Goal: Transaction & Acquisition: Purchase product/service

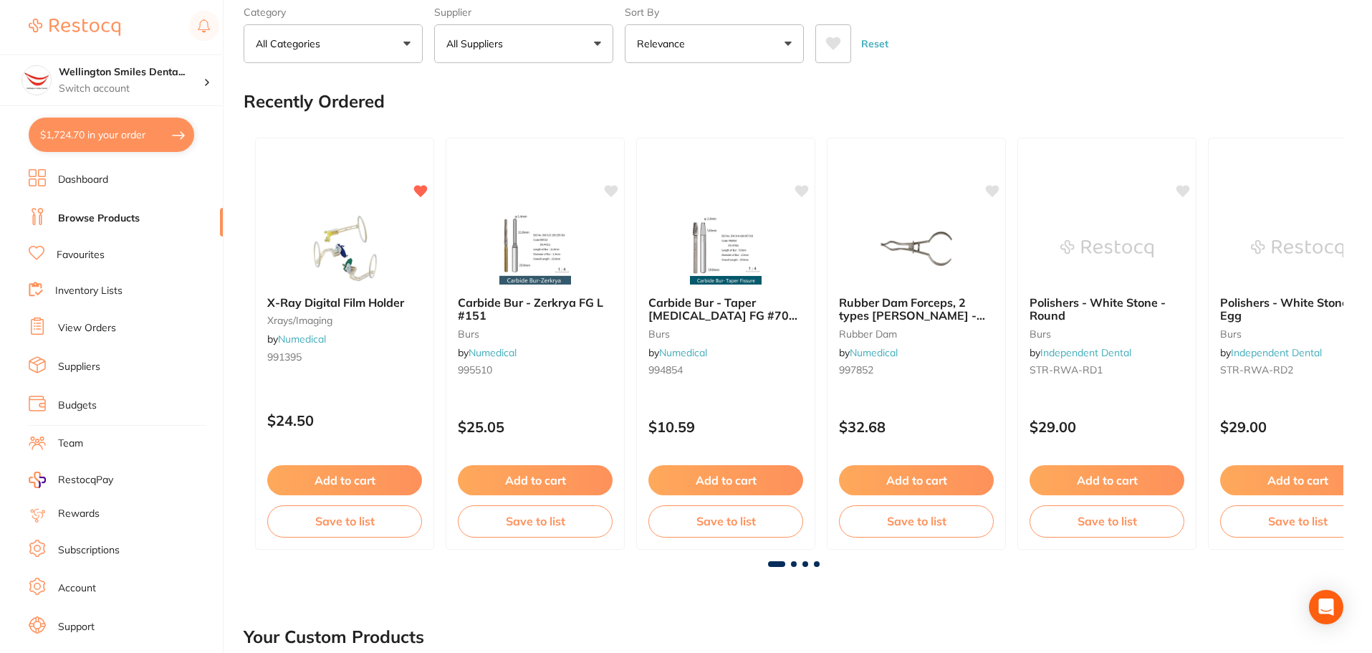
scroll to position [1719, 0]
click at [117, 138] on button "$1,724.70 in your order" at bounding box center [111, 134] width 165 height 34
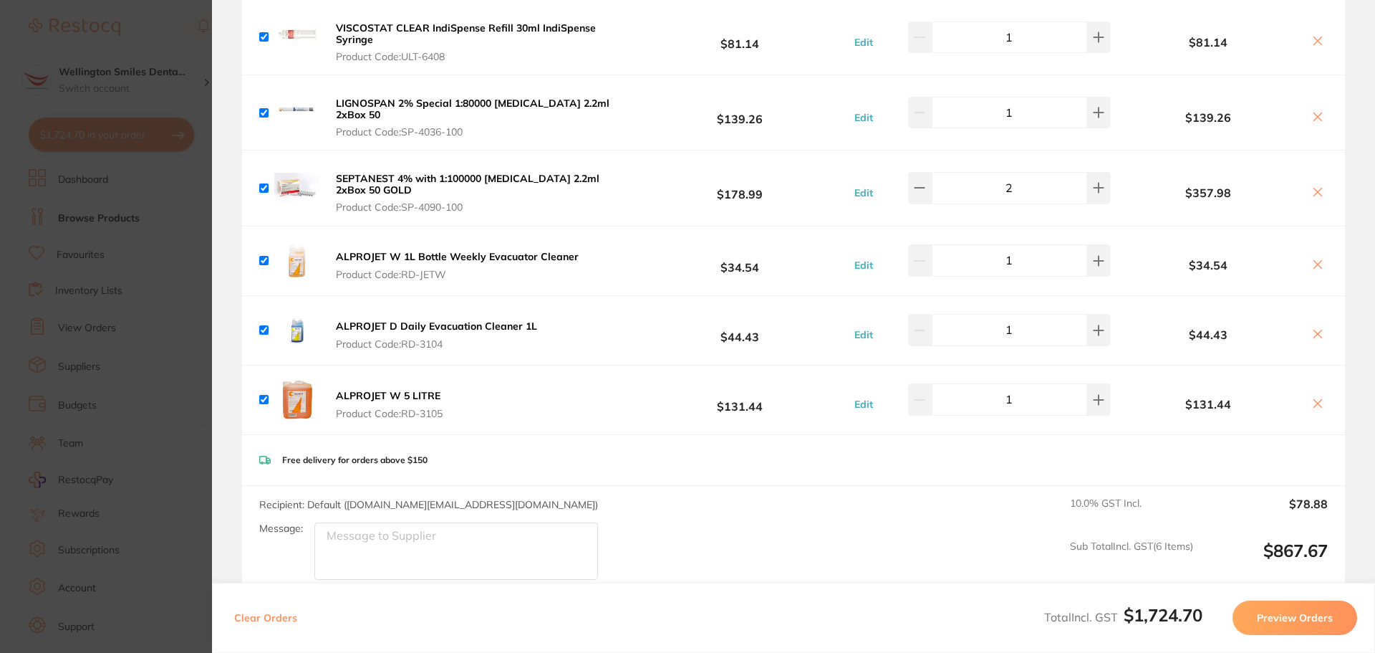
scroll to position [0, 0]
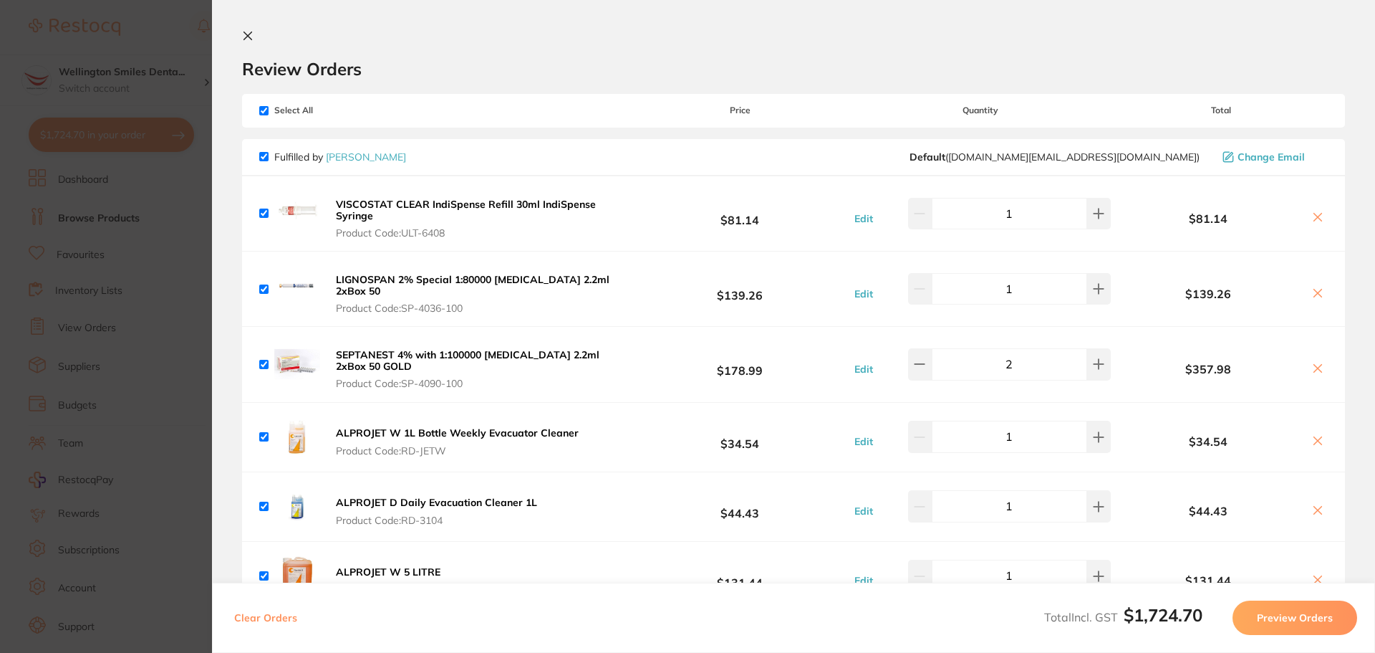
click at [208, 242] on section "Update RRP Set your pre negotiated price for this item. Item Agreed RRP (excl. …" at bounding box center [687, 326] width 1375 height 653
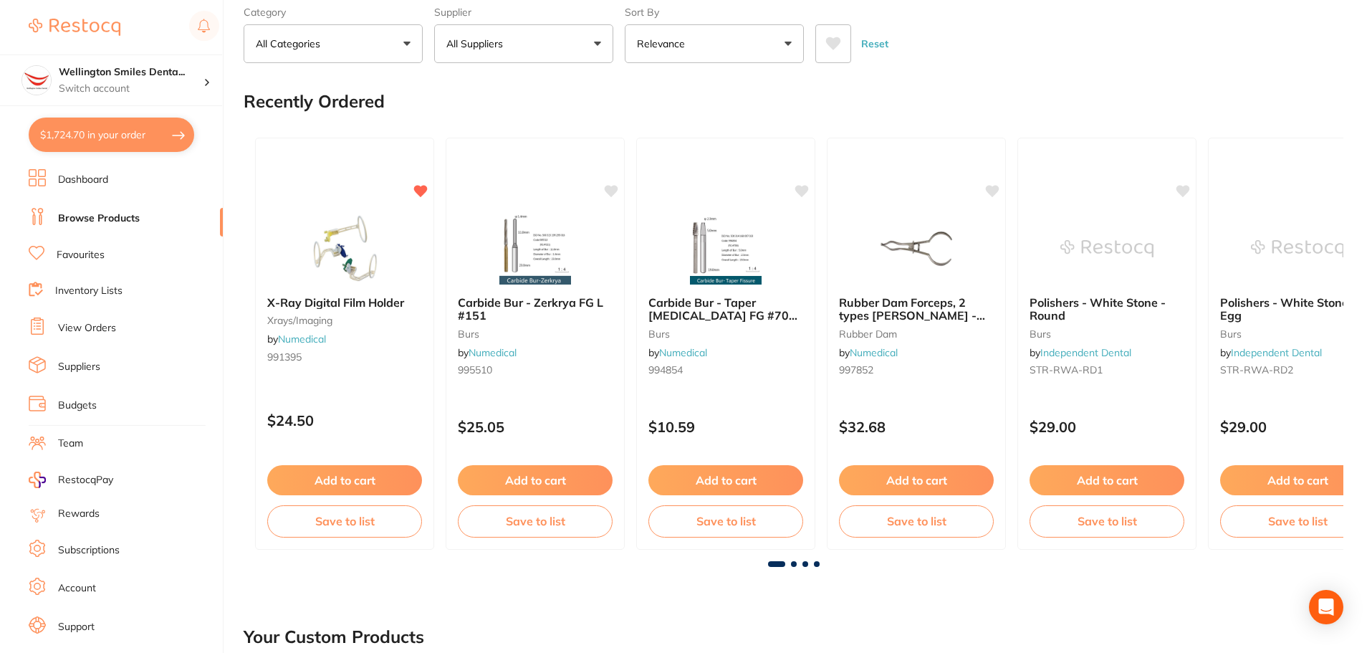
click at [77, 147] on button "$1,724.70 in your order" at bounding box center [111, 134] width 165 height 34
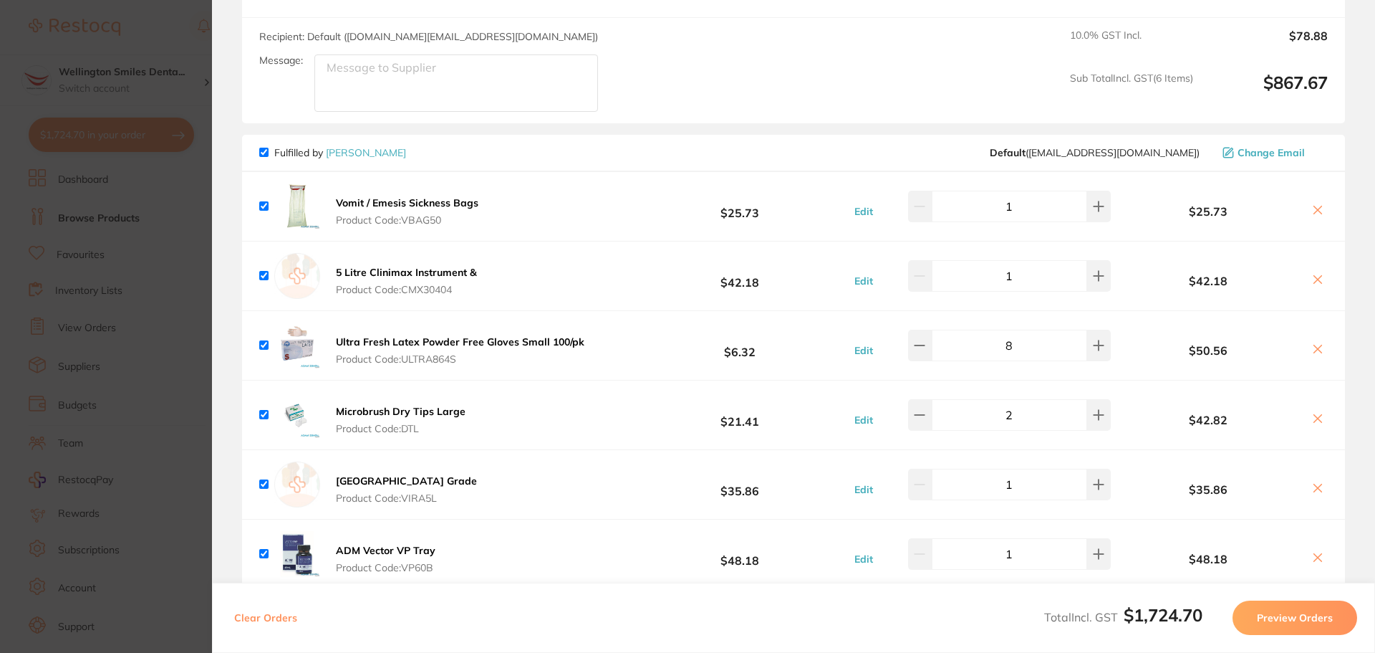
scroll to position [645, 0]
click at [1314, 279] on button at bounding box center [1318, 279] width 20 height 15
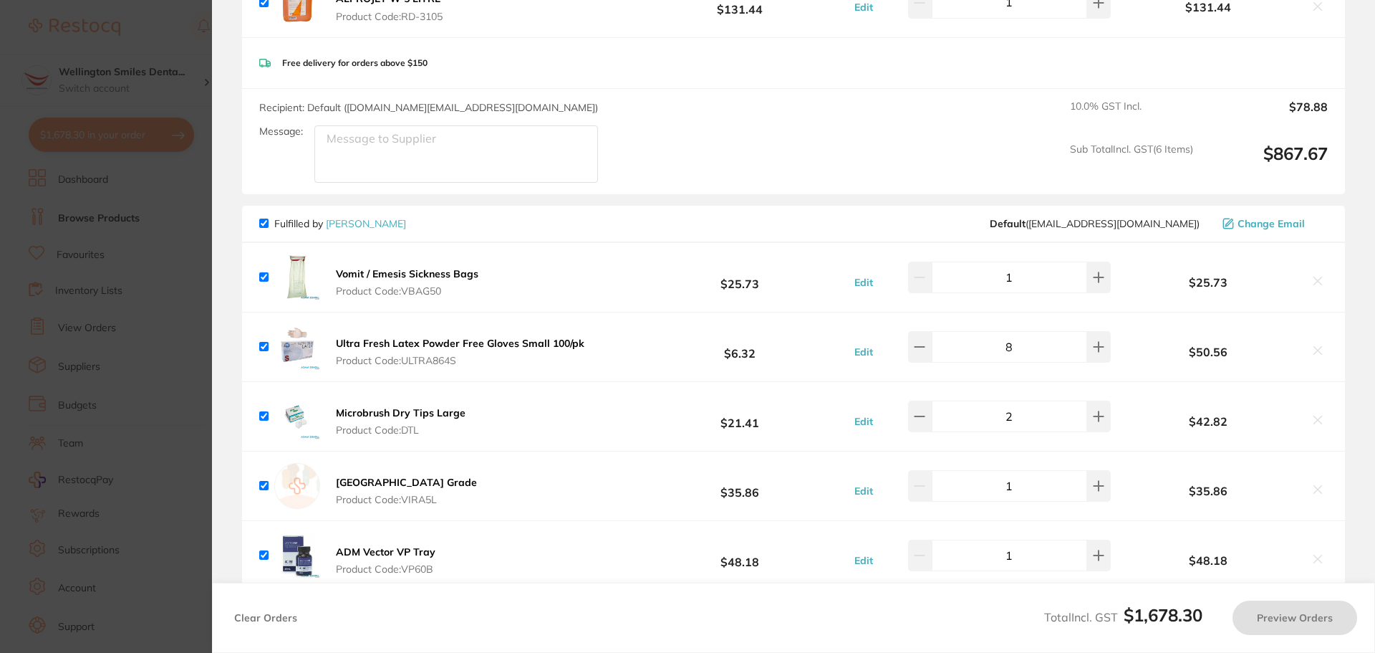
scroll to position [501, 0]
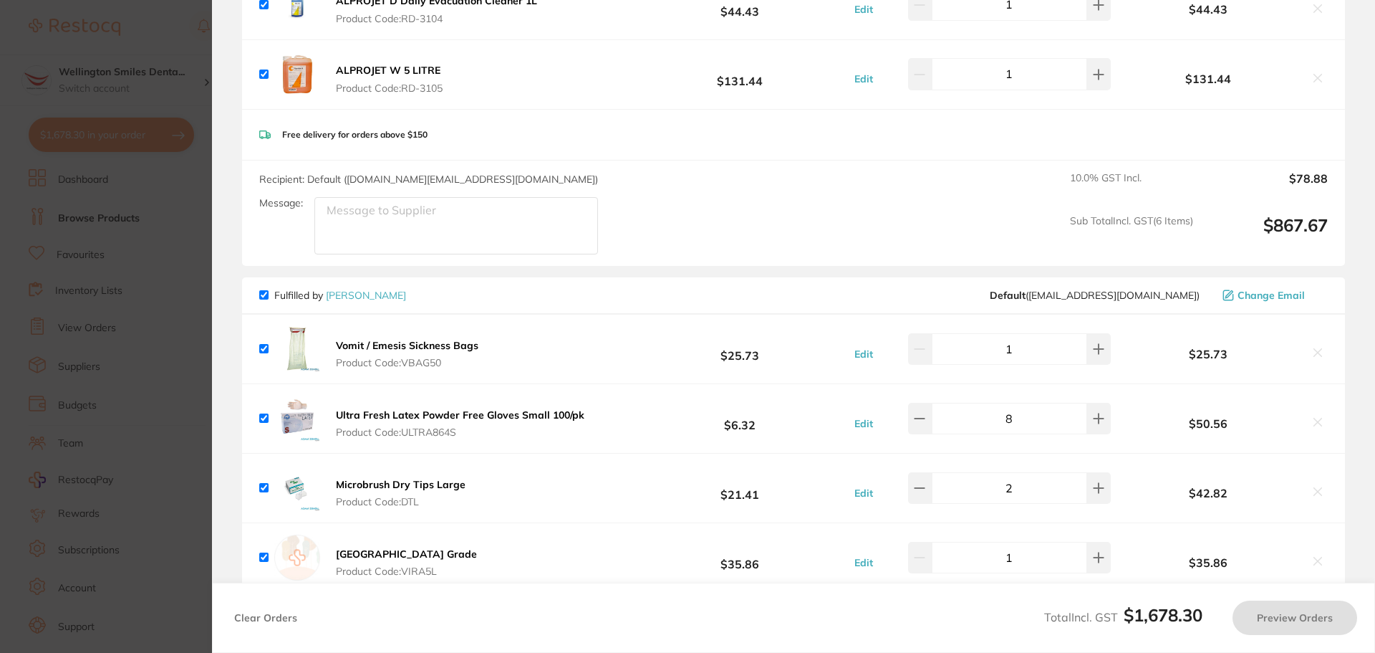
checkbox input "true"
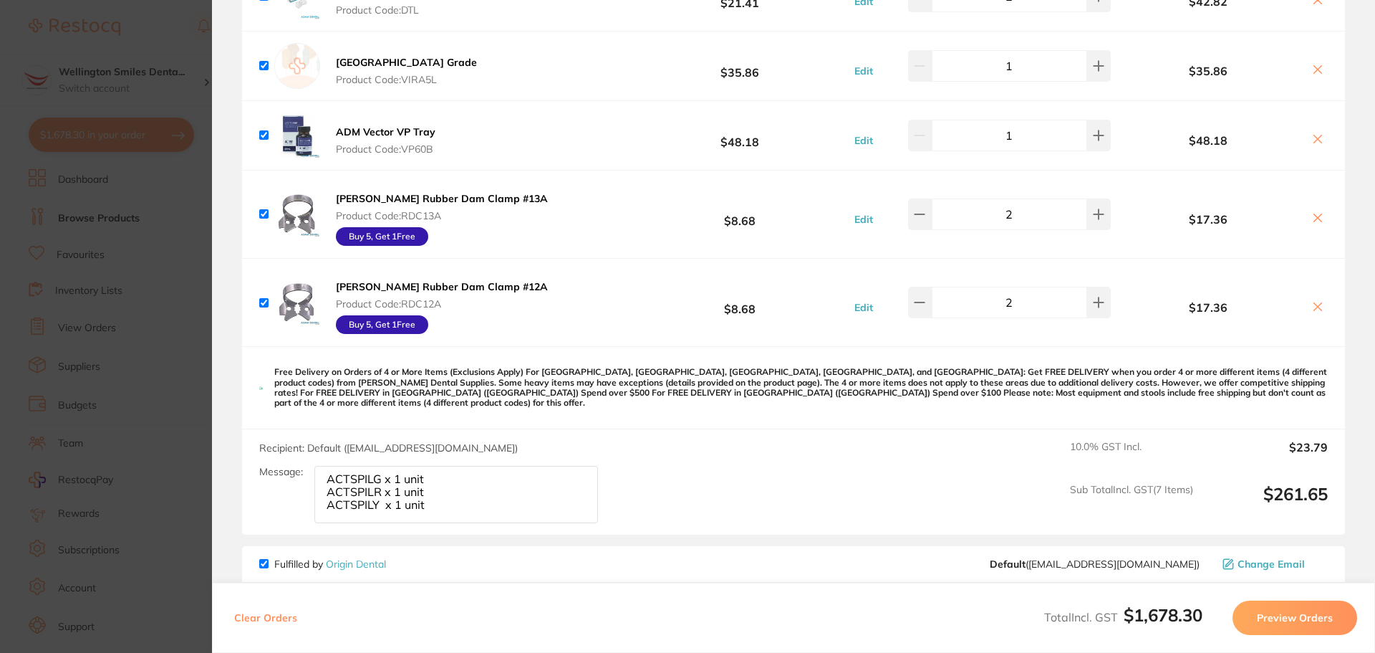
scroll to position [987, 0]
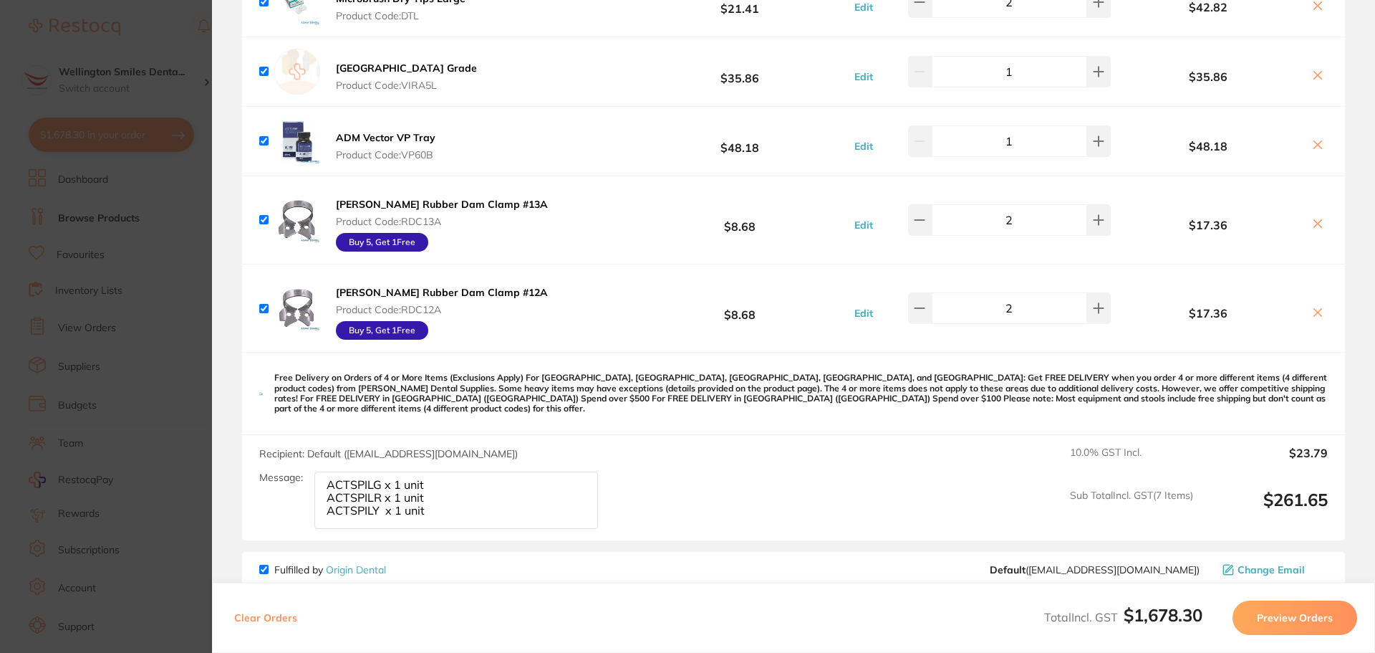
click at [196, 376] on section "Update RRP Set your pre negotiated price for this item. Item Agreed RRP (excl. …" at bounding box center [687, 326] width 1375 height 653
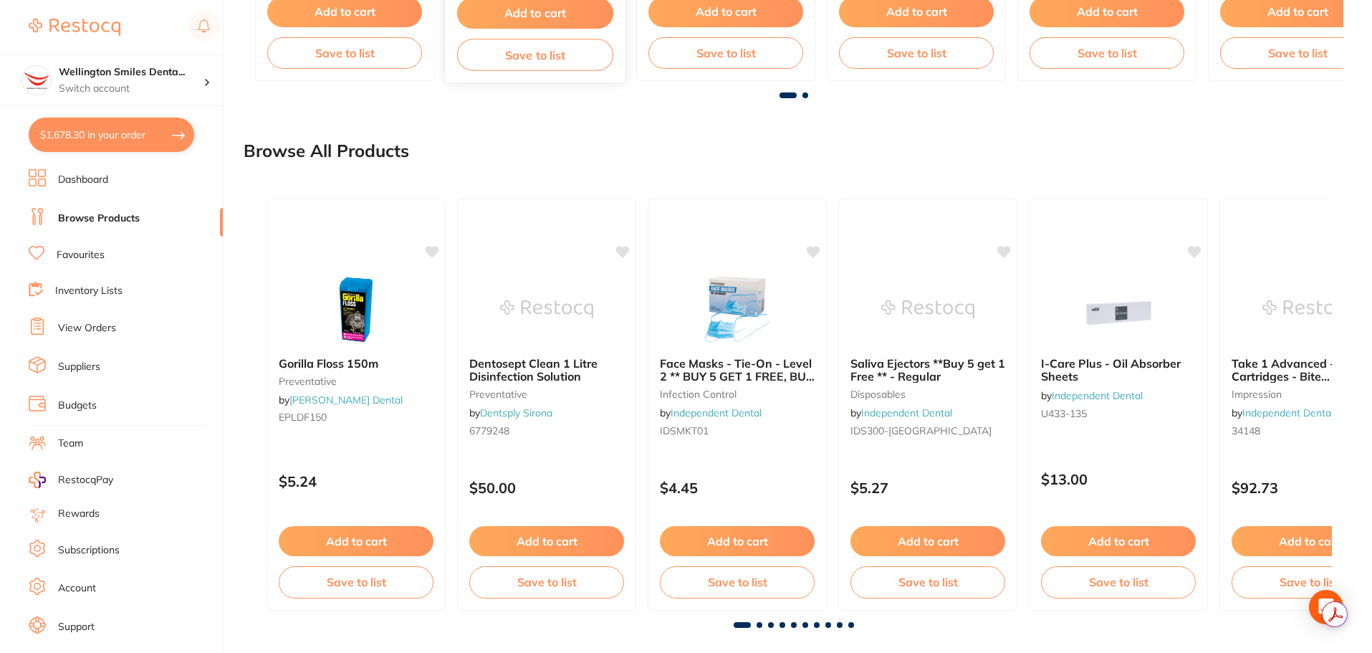
scroll to position [1094, 0]
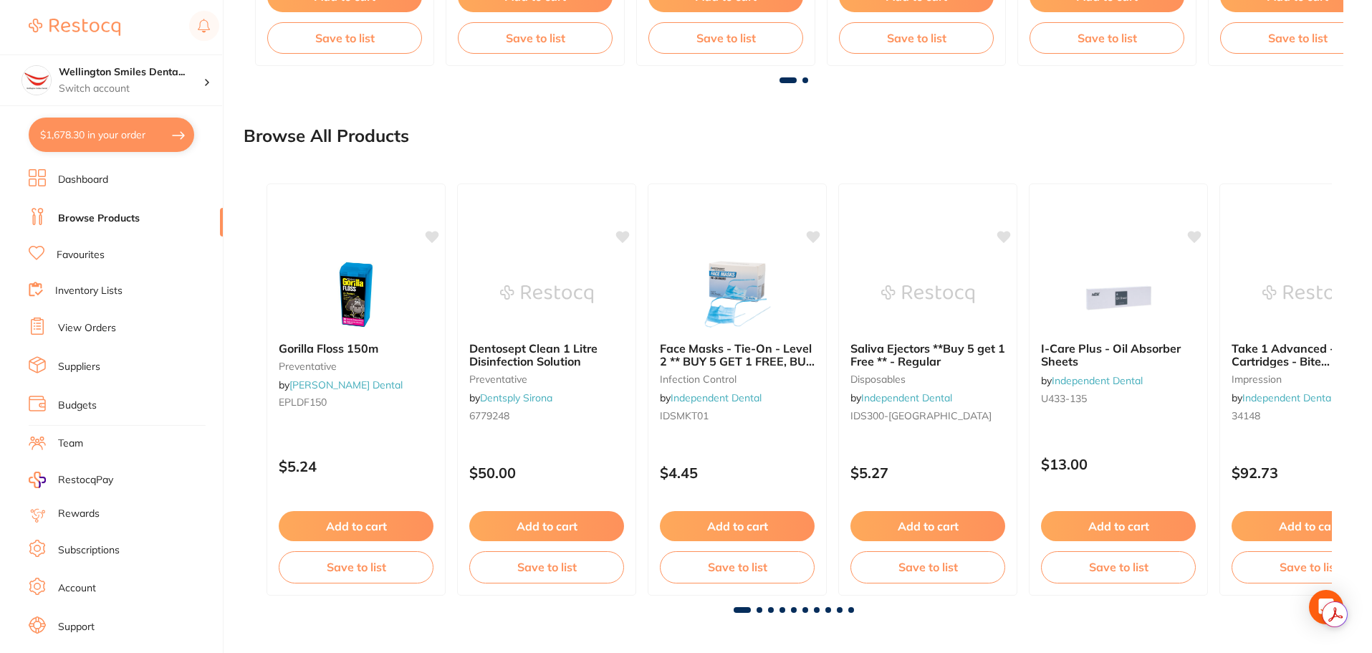
click at [72, 322] on link "View Orders" at bounding box center [87, 328] width 58 height 14
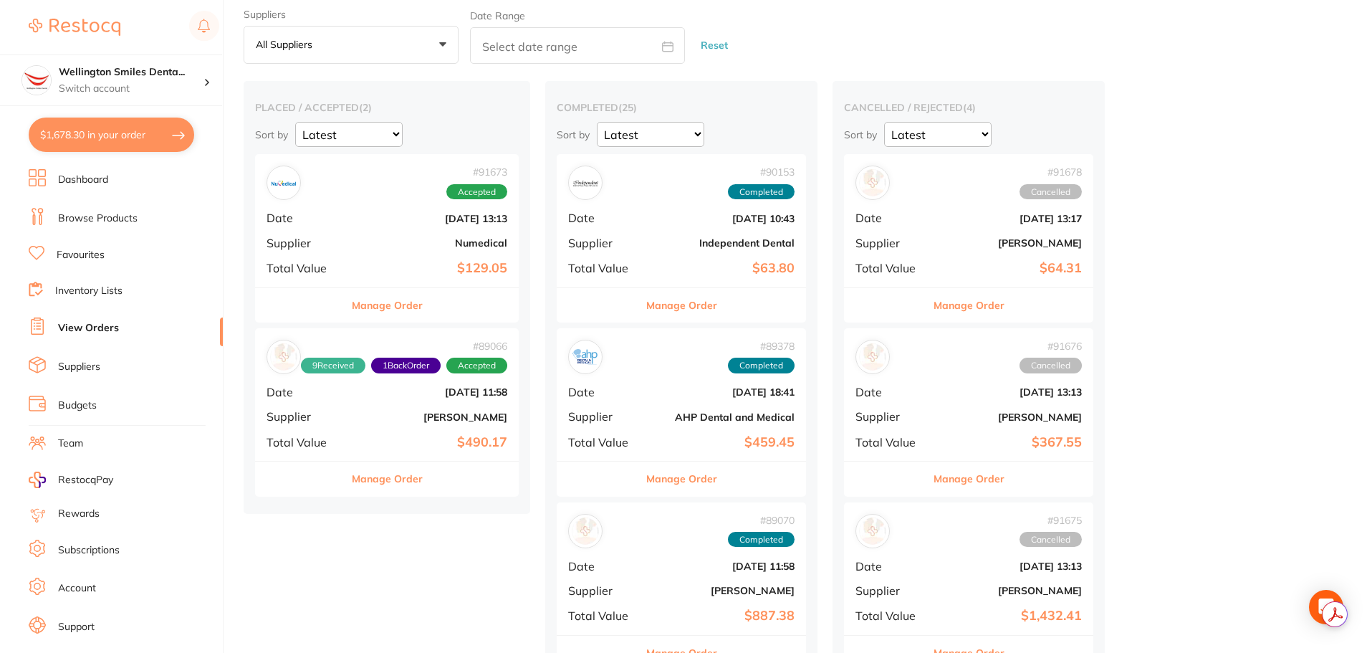
scroll to position [72, 0]
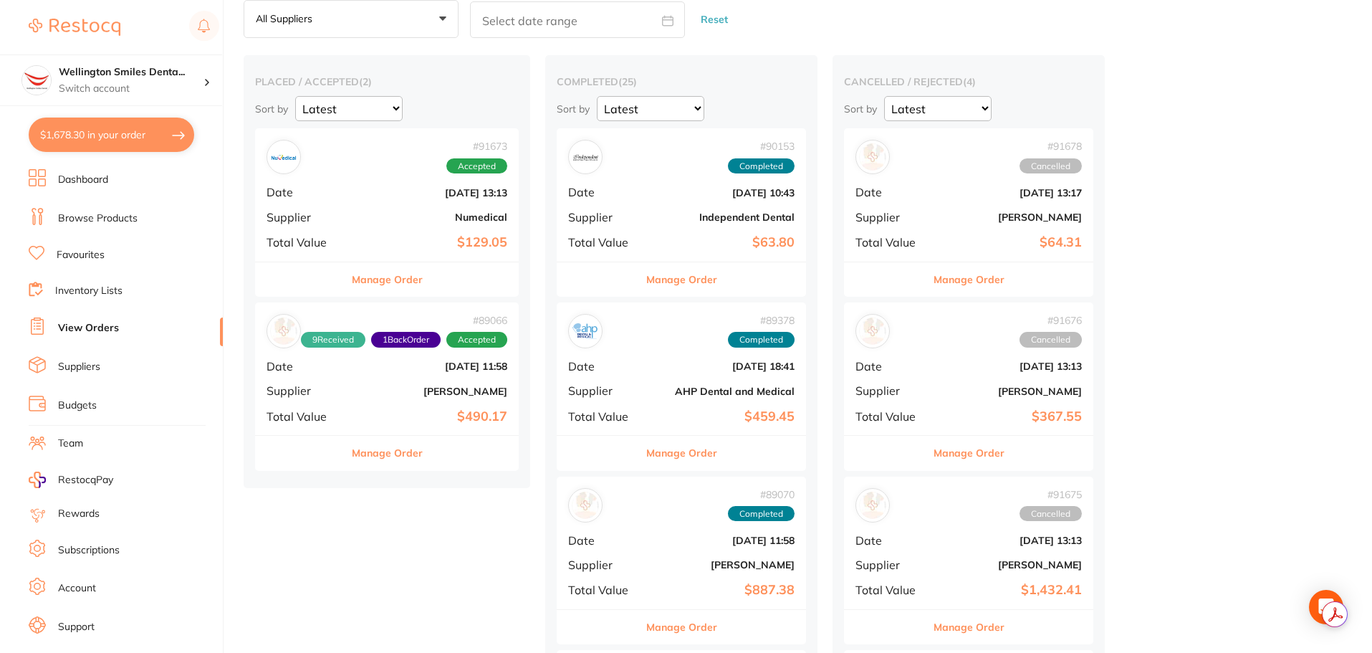
click at [393, 249] on b "$129.05" at bounding box center [431, 242] width 153 height 15
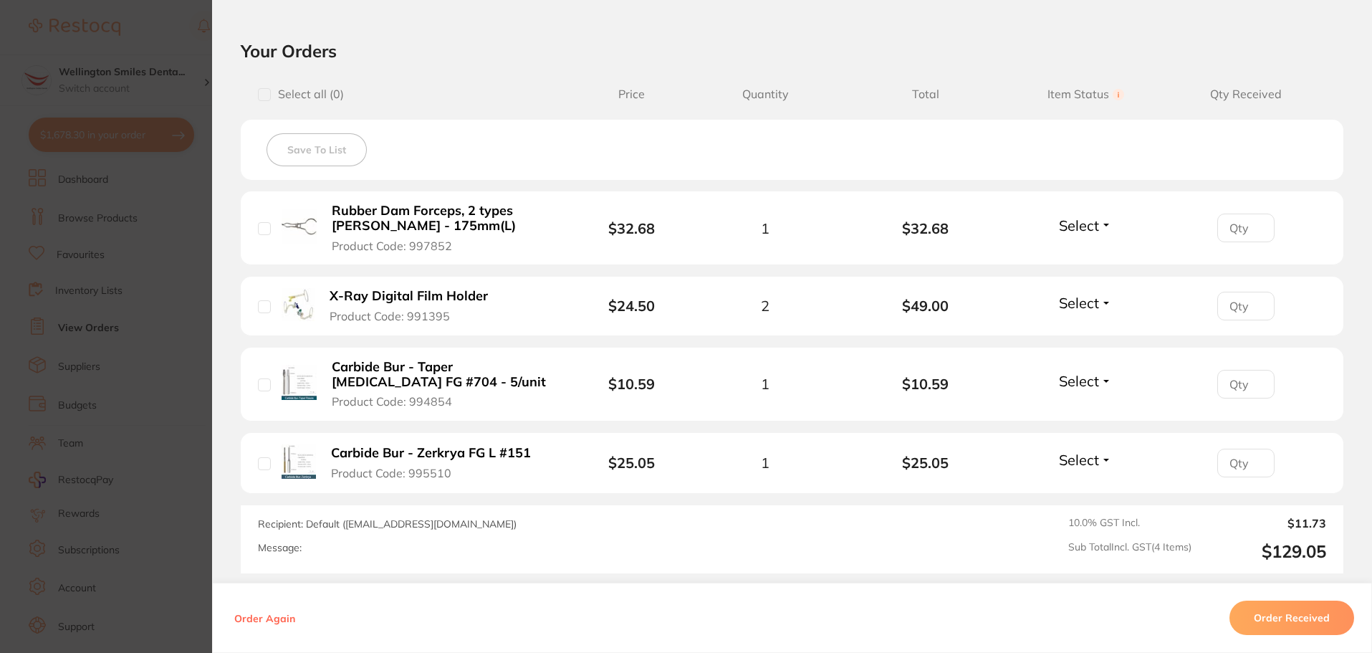
scroll to position [287, 0]
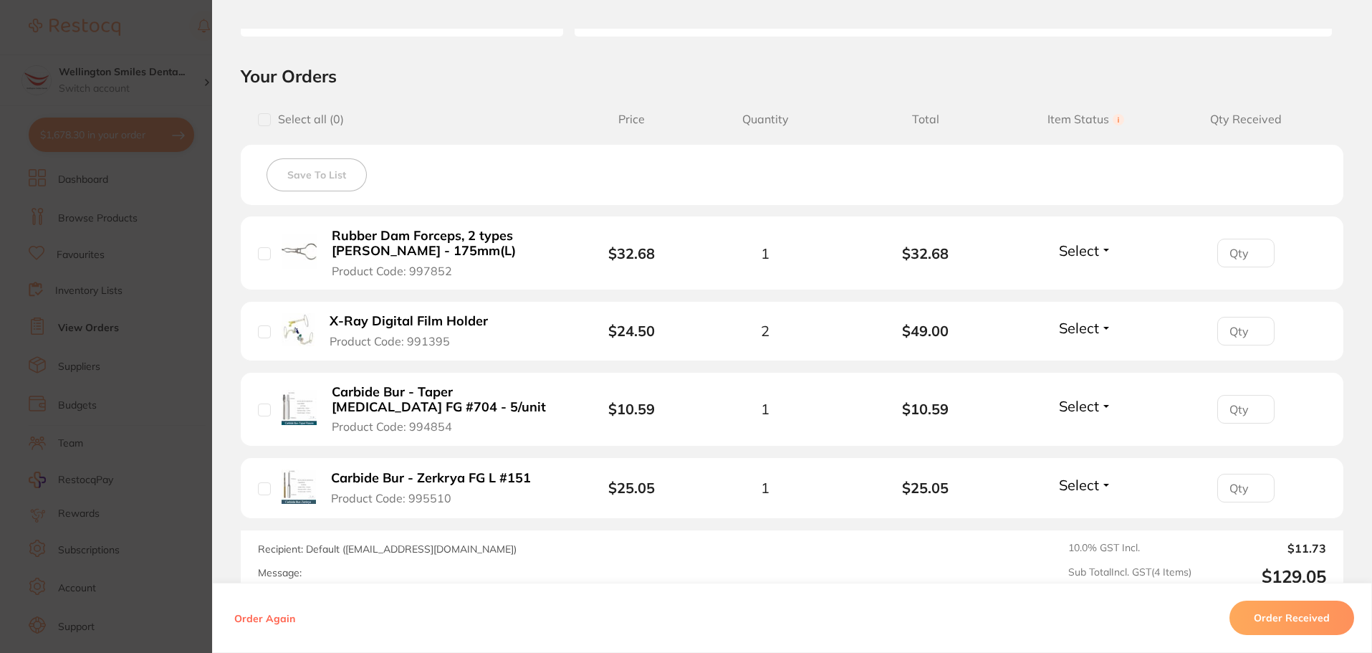
click at [201, 350] on section "Order ID: Restocq- 91673 Order Information Accepted Order Order Date [DATE] 13:…" at bounding box center [686, 326] width 1372 height 653
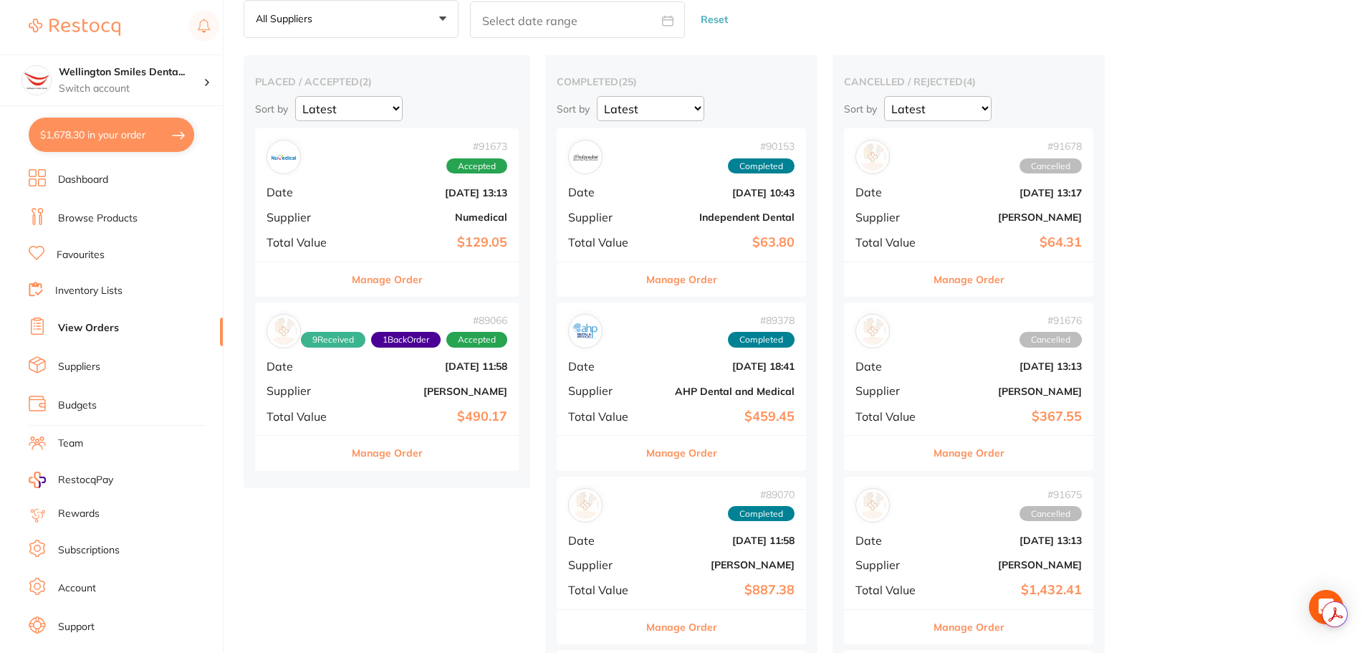
click at [421, 279] on button "Manage Order" at bounding box center [387, 279] width 71 height 34
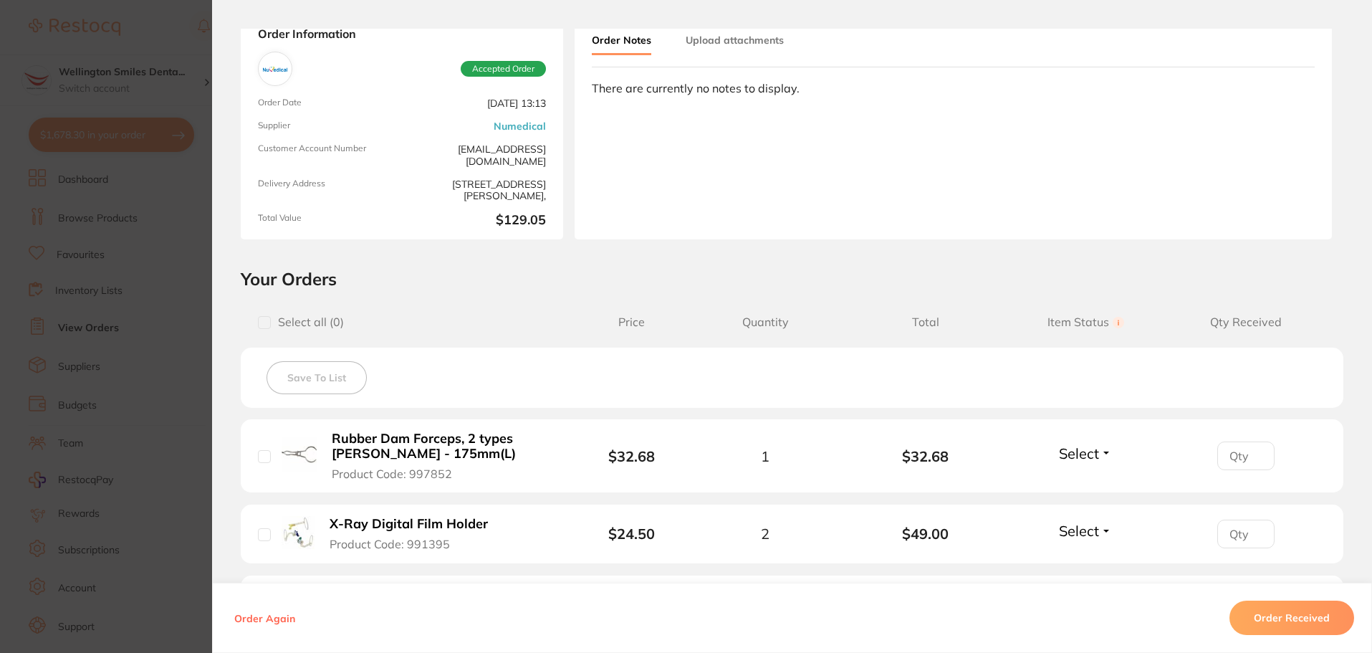
scroll to position [287, 0]
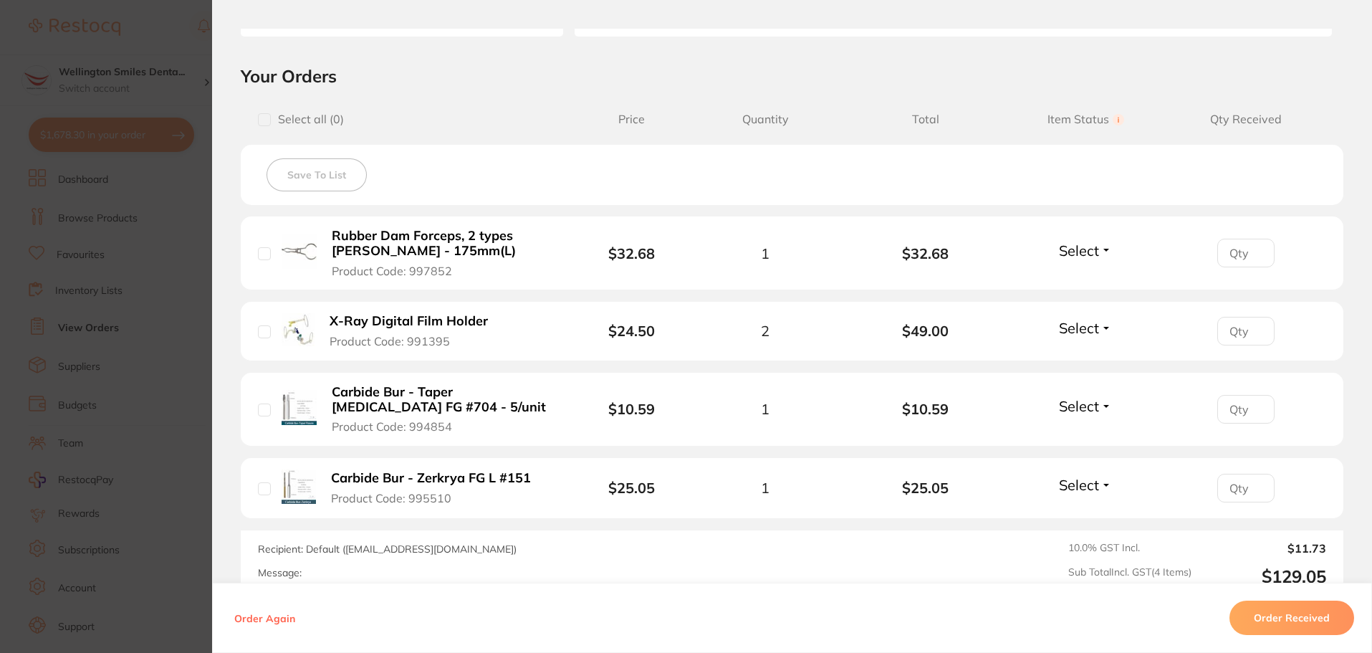
click at [135, 331] on section "Order ID: Restocq- 91673 Order Information Accepted Order Order Date [DATE] 13:…" at bounding box center [686, 326] width 1372 height 653
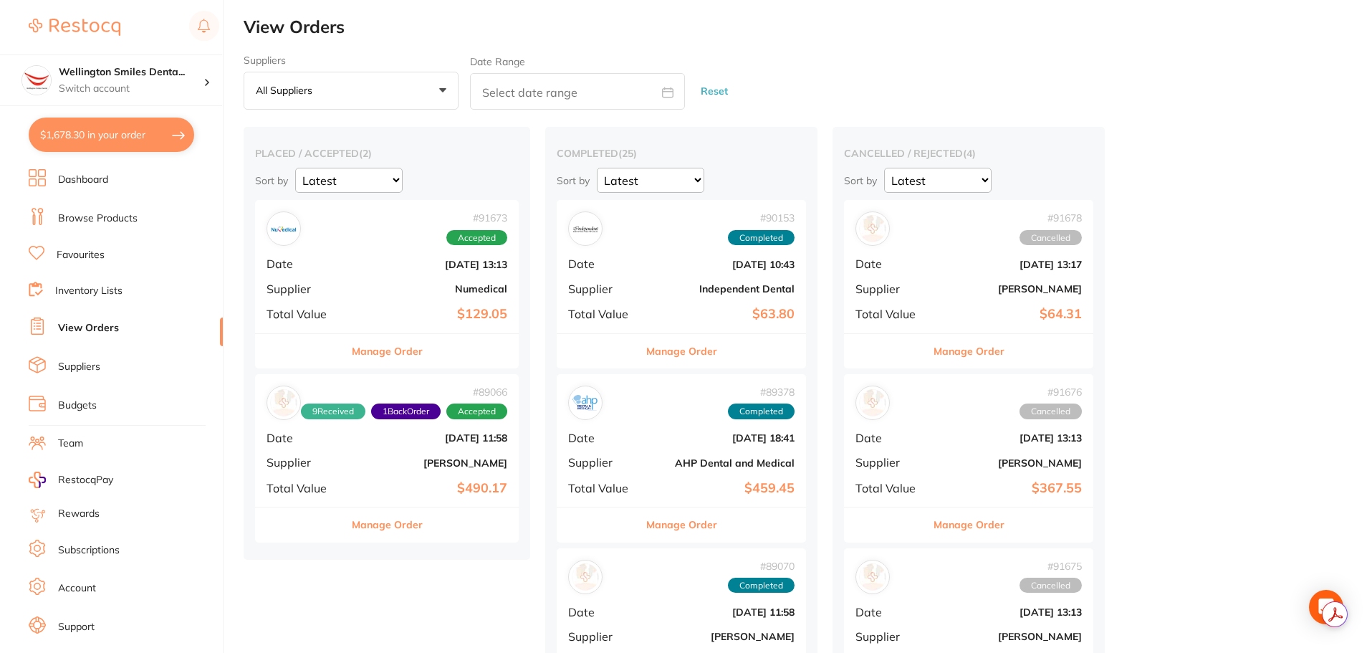
click at [86, 231] on ul "Dashboard Browse Products Favourites Inventory Lists View Orders Suppliers Budg…" at bounding box center [126, 416] width 194 height 494
click at [86, 221] on link "Browse Products" at bounding box center [98, 218] width 80 height 14
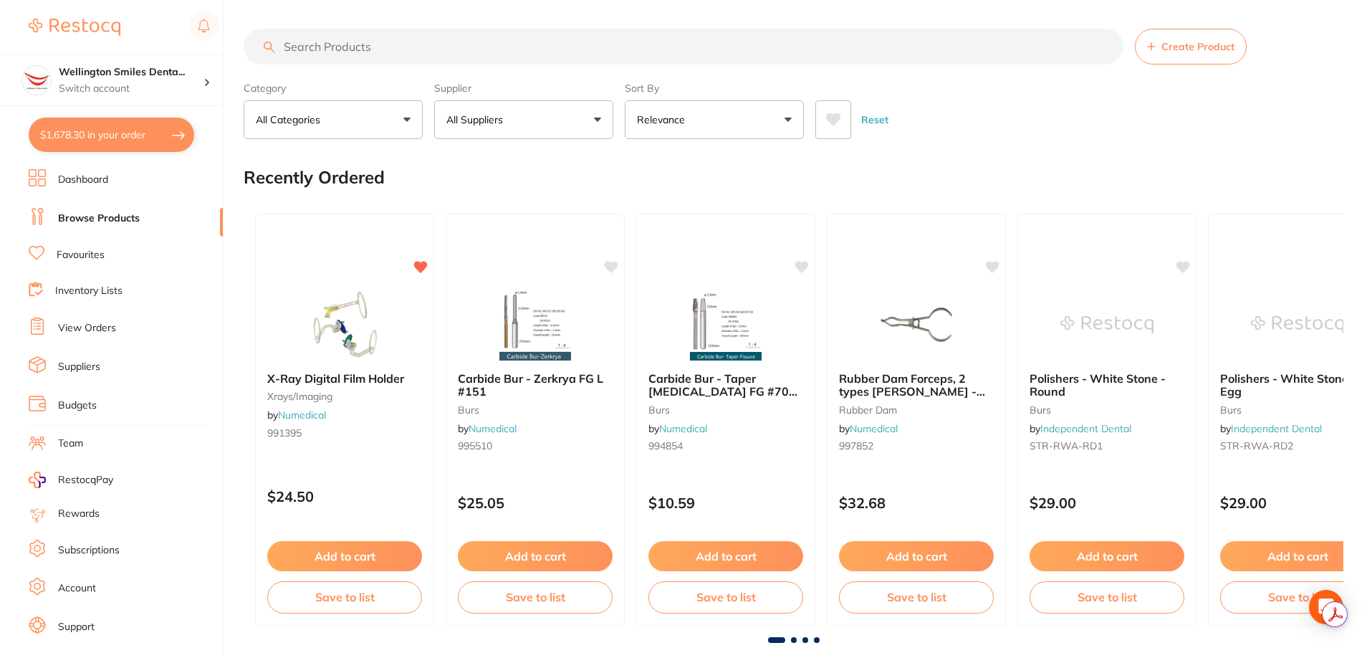
click at [347, 48] on input "search" at bounding box center [684, 47] width 880 height 36
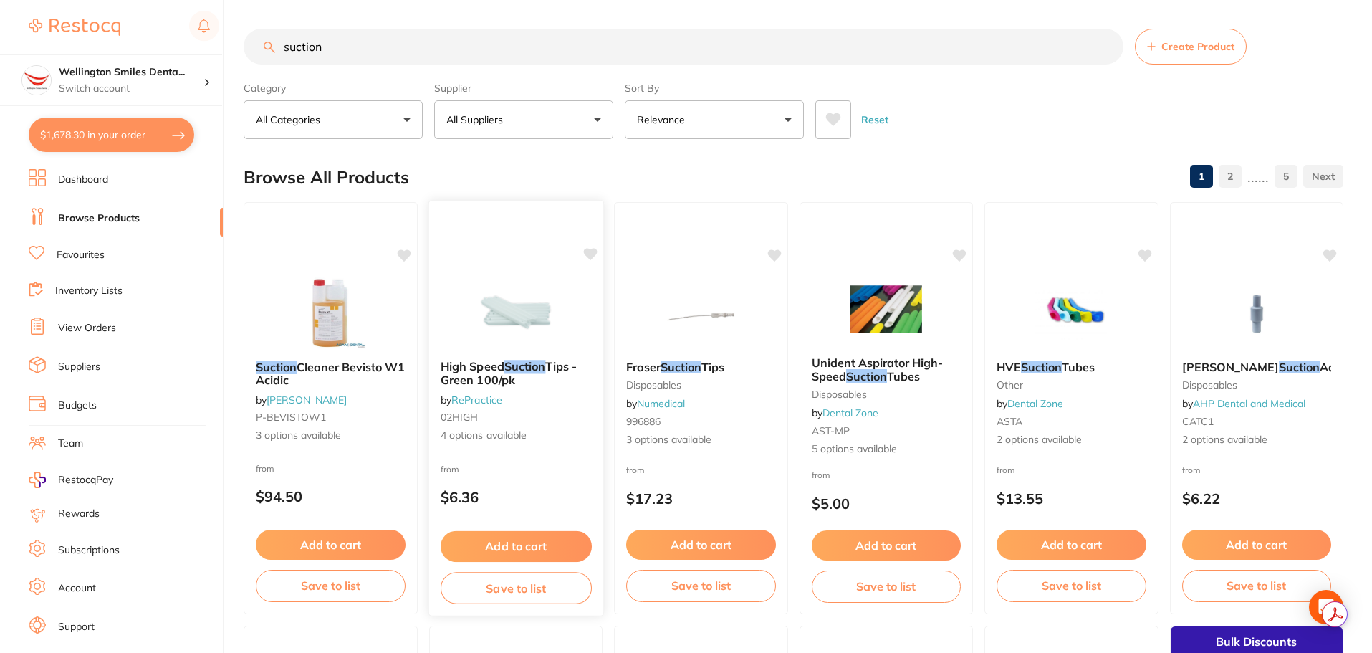
type input "suction"
click at [537, 300] on img at bounding box center [516, 312] width 94 height 72
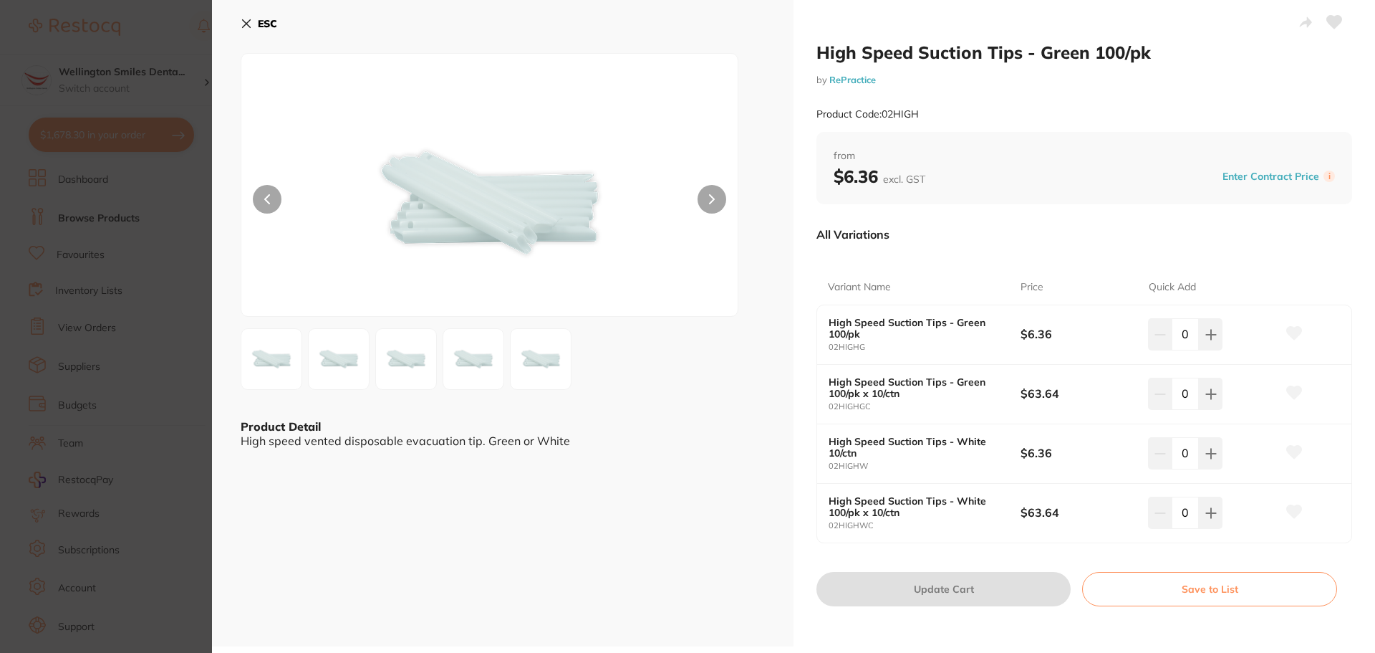
click at [259, 27] on b "ESC" at bounding box center [267, 23] width 19 height 13
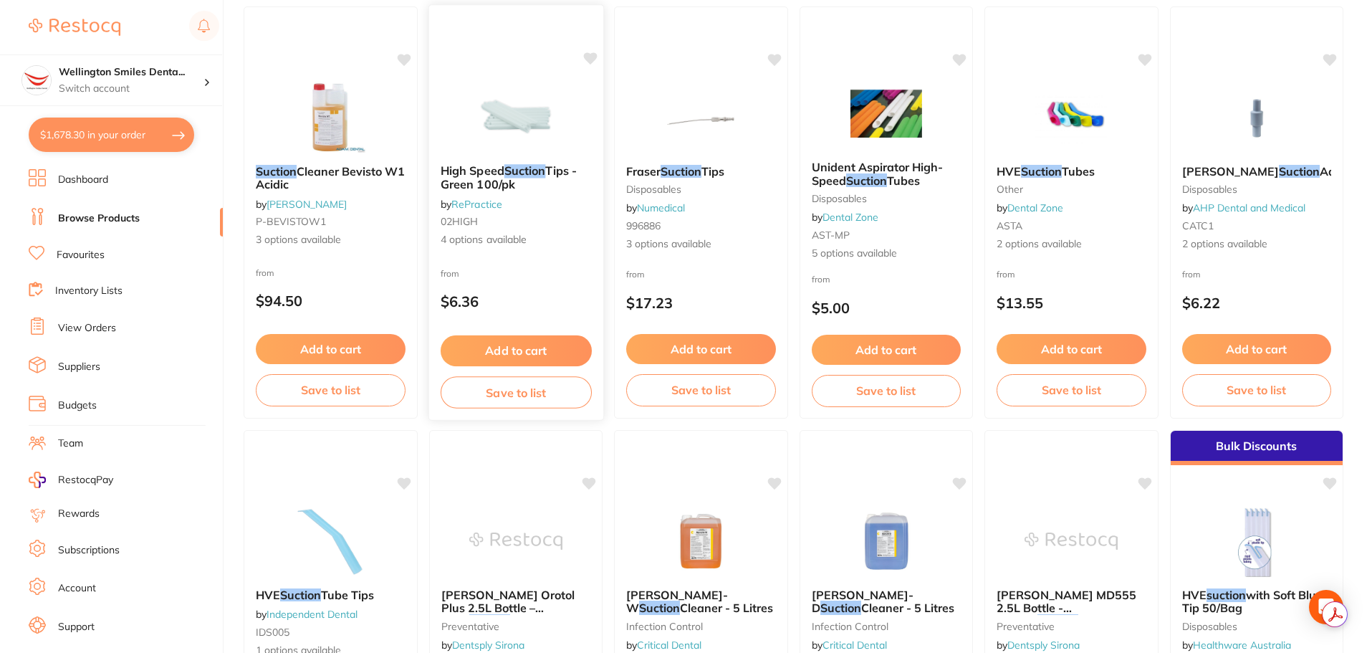
scroll to position [1, 0]
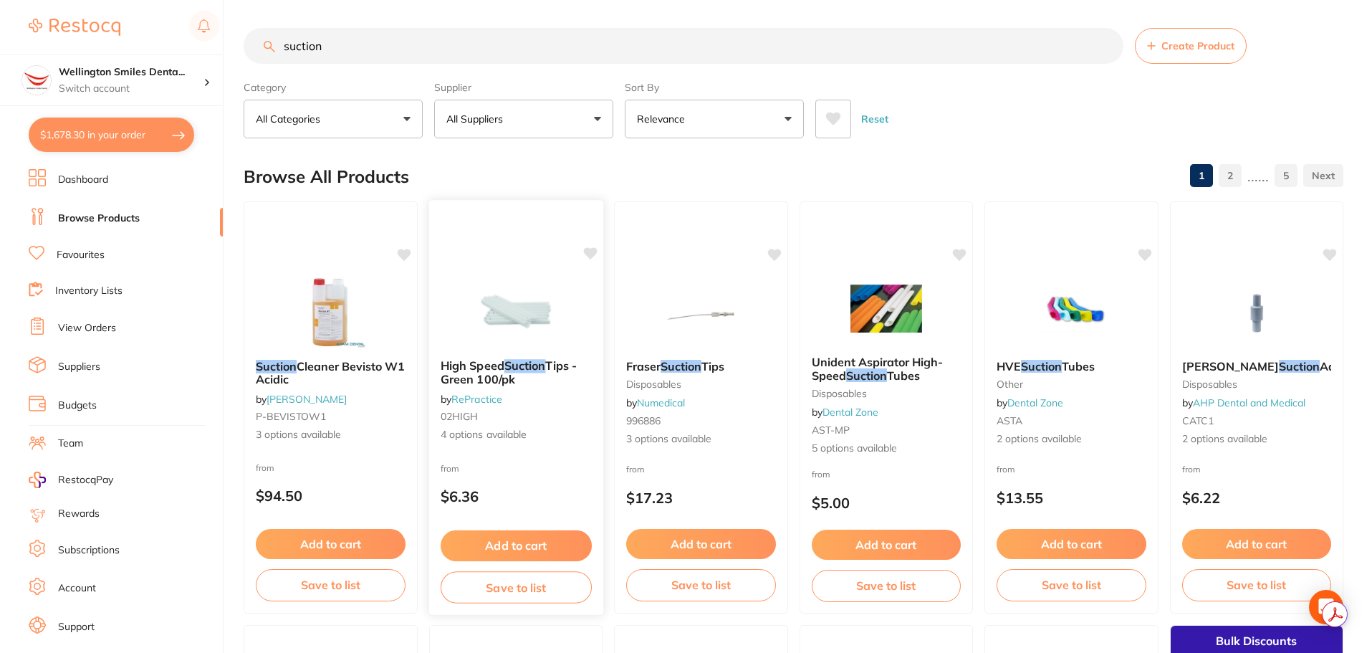
click at [561, 309] on img at bounding box center [516, 311] width 94 height 72
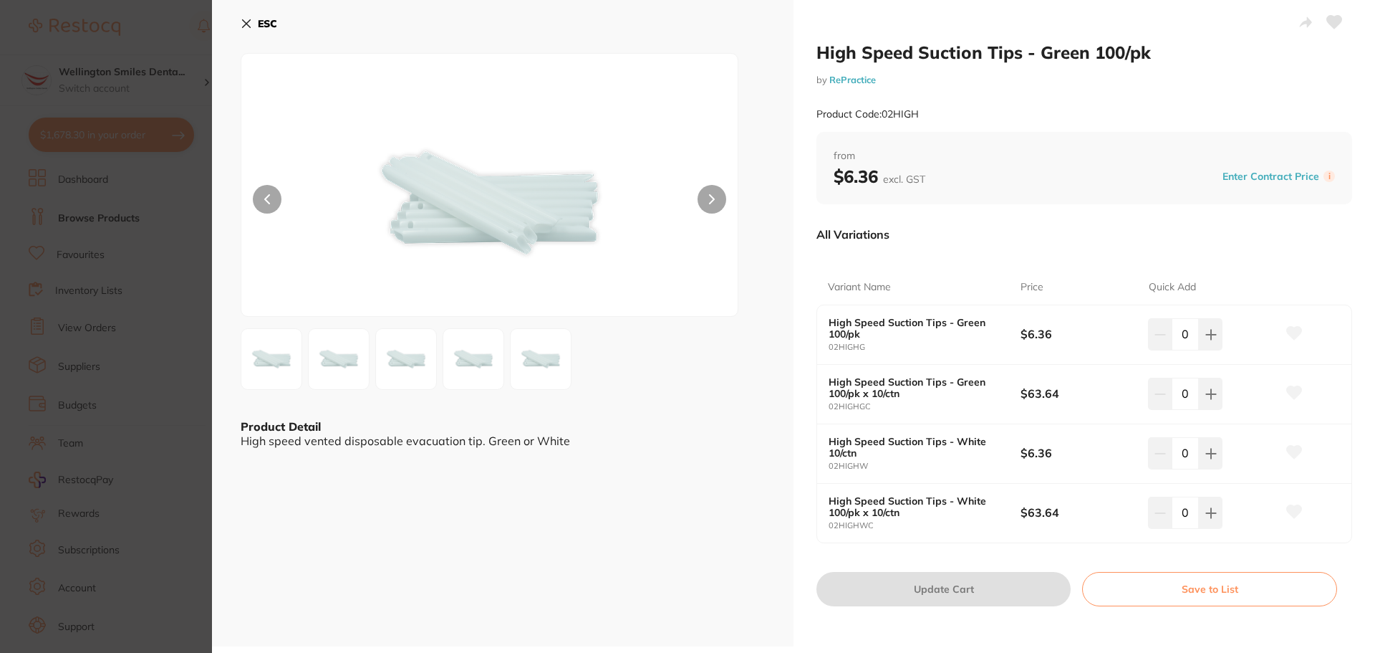
click at [246, 19] on icon at bounding box center [246, 23] width 11 height 11
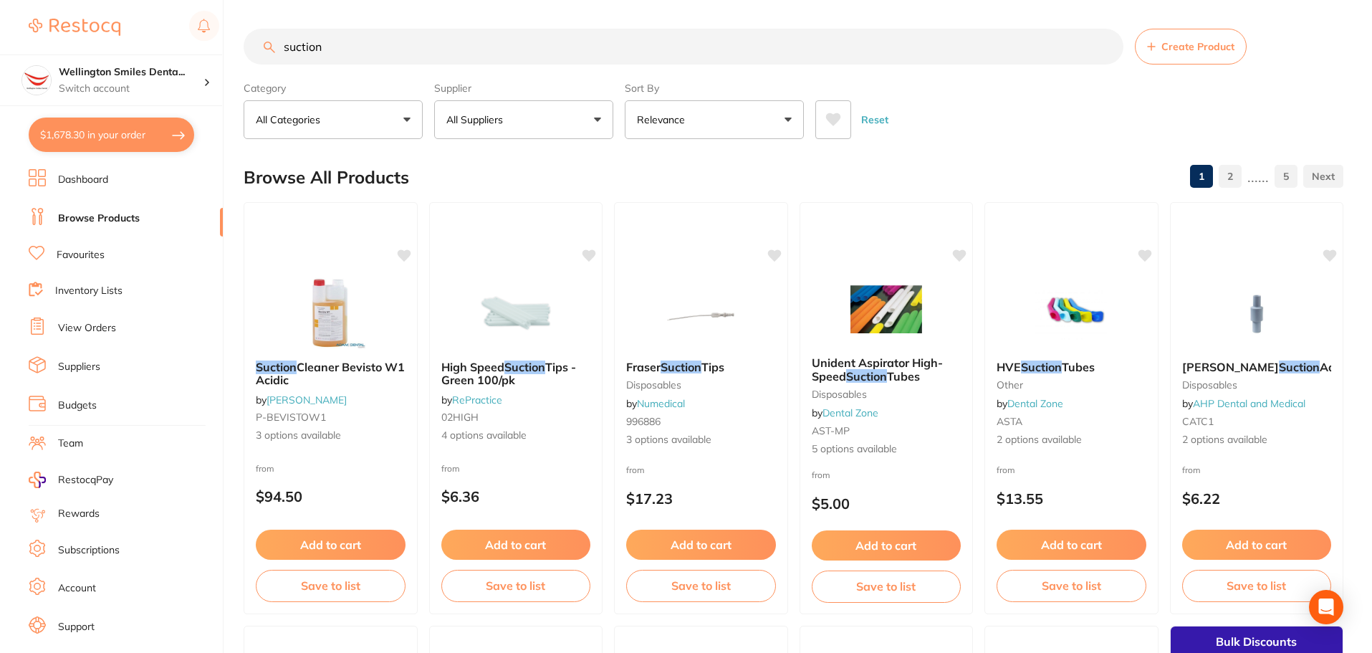
click at [1105, 47] on input "suction" at bounding box center [684, 47] width 880 height 36
